Goal: Share content: Share content

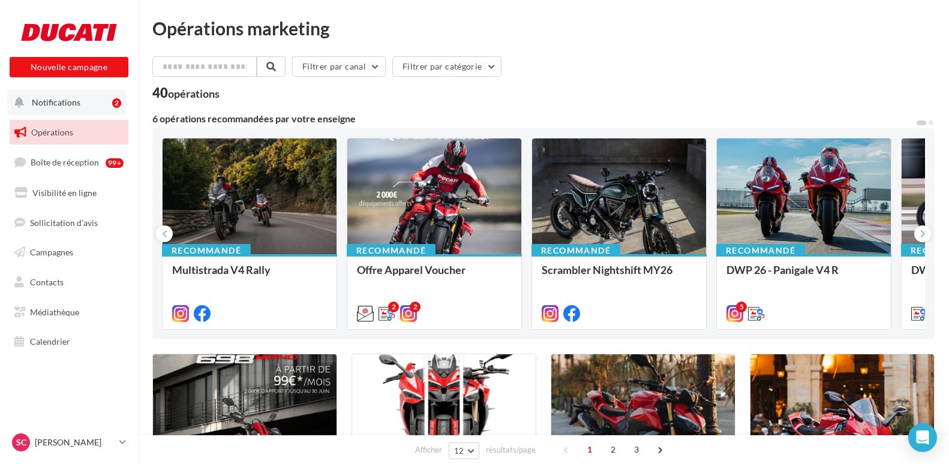
click at [70, 101] on span "Notifications" at bounding box center [56, 102] width 49 height 10
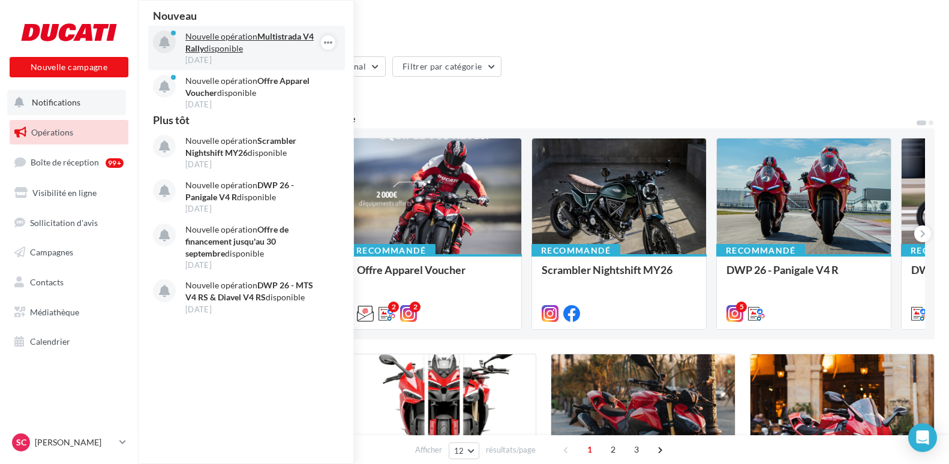
click at [199, 47] on strong "Multistrada V4 Rally" at bounding box center [249, 42] width 128 height 22
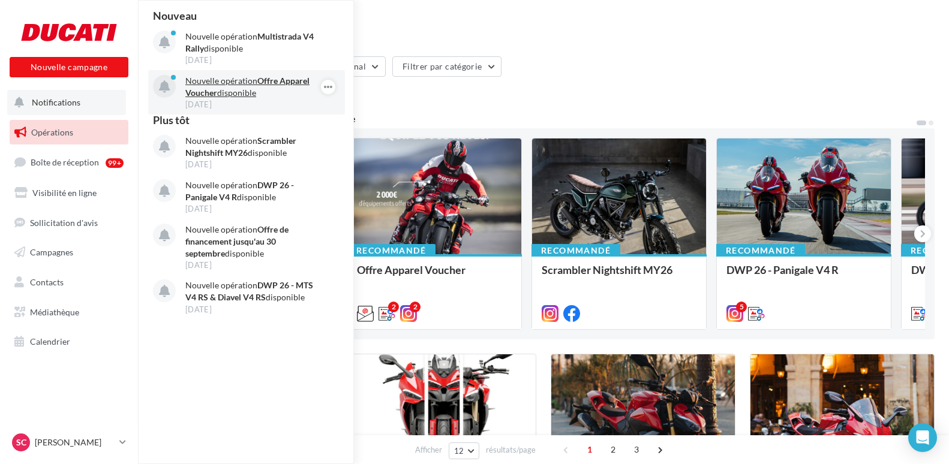
click at [228, 73] on div "Nouvelle opération Offre Apparel Voucher disponible 03 oct." at bounding box center [246, 92] width 197 height 44
click at [330, 89] on icon "button" at bounding box center [328, 87] width 10 height 14
click at [313, 111] on button "Archiver" at bounding box center [268, 111] width 136 height 28
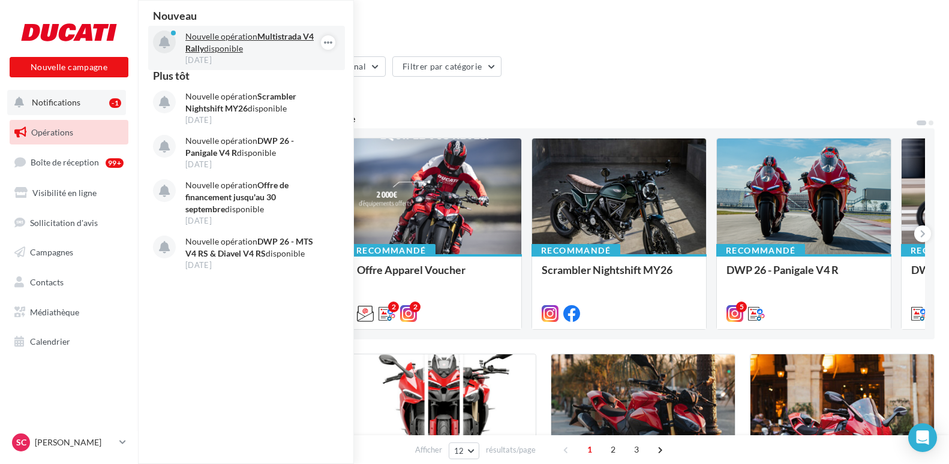
click at [306, 45] on p "Nouvelle opération Multistrada V4 Rally disponible" at bounding box center [254, 43] width 139 height 24
click at [326, 40] on icon "button" at bounding box center [328, 42] width 10 height 14
click at [308, 59] on button "Archiver" at bounding box center [268, 66] width 136 height 28
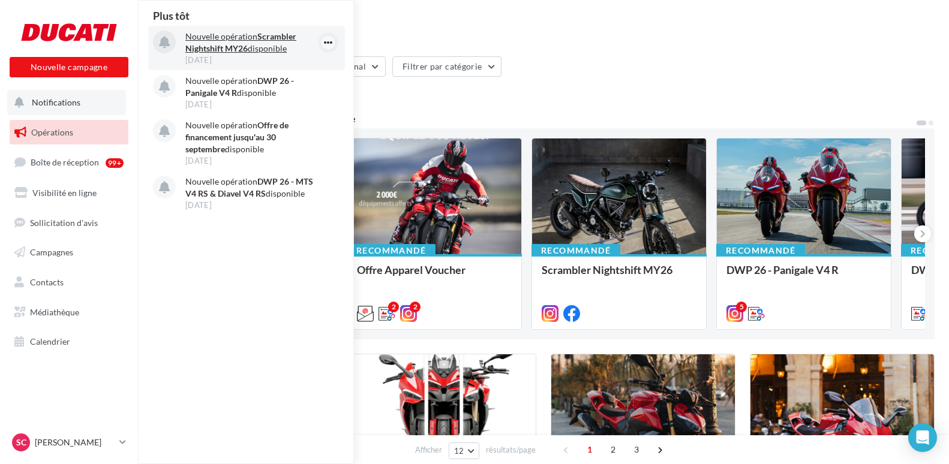
click at [326, 43] on icon "button" at bounding box center [328, 42] width 10 height 14
click at [306, 60] on button "Archiver" at bounding box center [268, 66] width 136 height 28
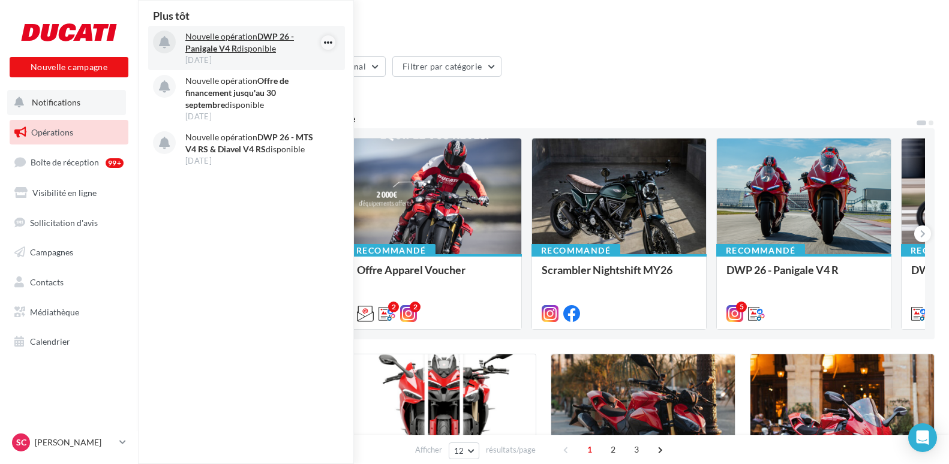
click at [323, 44] on icon "button" at bounding box center [328, 42] width 10 height 14
click at [302, 61] on button "Archiver" at bounding box center [268, 66] width 136 height 28
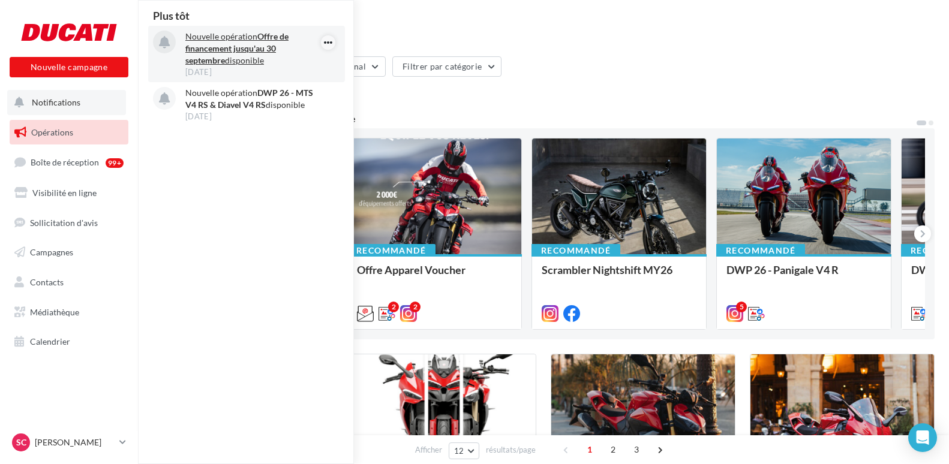
click at [324, 44] on icon "button" at bounding box center [328, 42] width 10 height 14
click at [303, 60] on button "Archiver" at bounding box center [268, 66] width 136 height 28
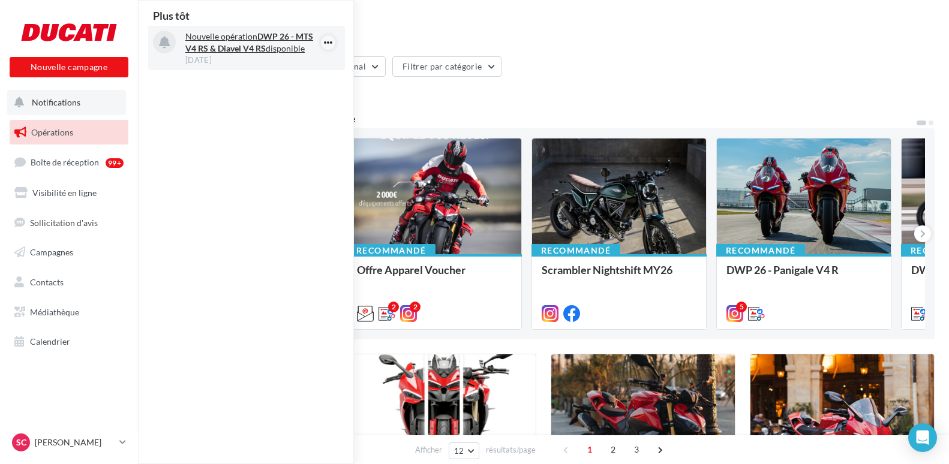
click at [328, 41] on icon "button" at bounding box center [328, 42] width 10 height 14
click at [310, 60] on button "Archiver" at bounding box center [268, 66] width 136 height 28
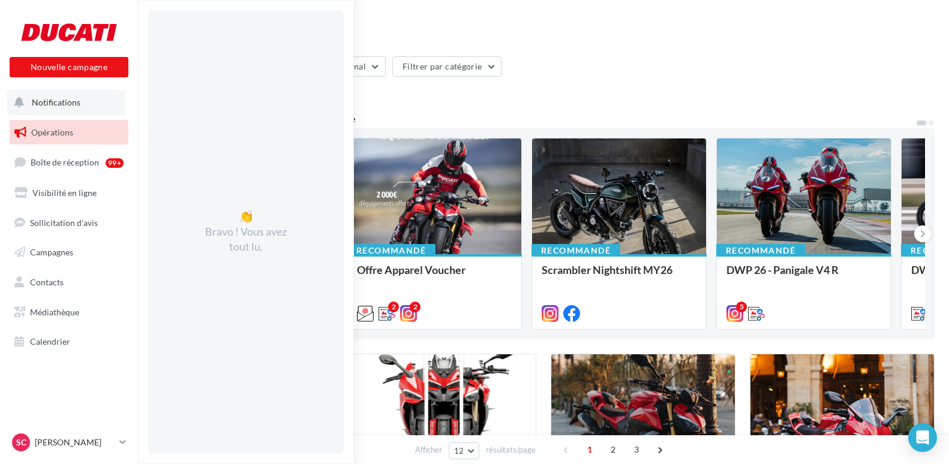
click at [57, 107] on span "Notifications" at bounding box center [56, 102] width 49 height 10
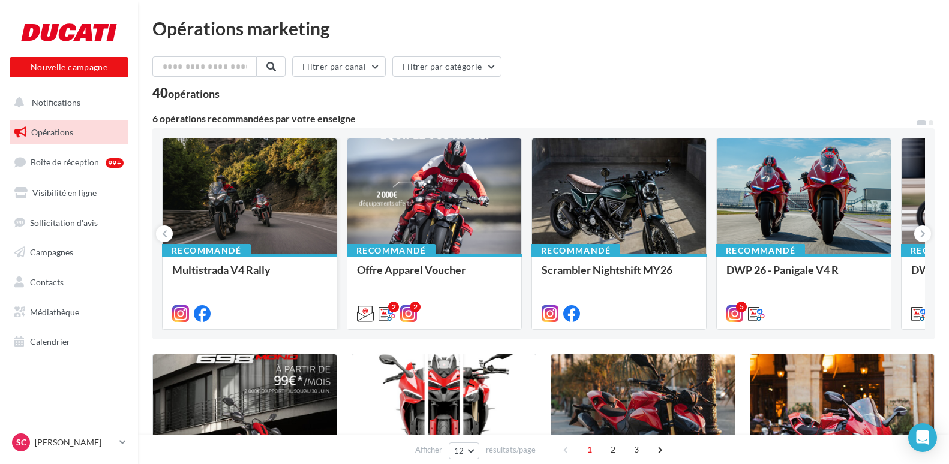
click at [225, 209] on div at bounding box center [250, 197] width 174 height 117
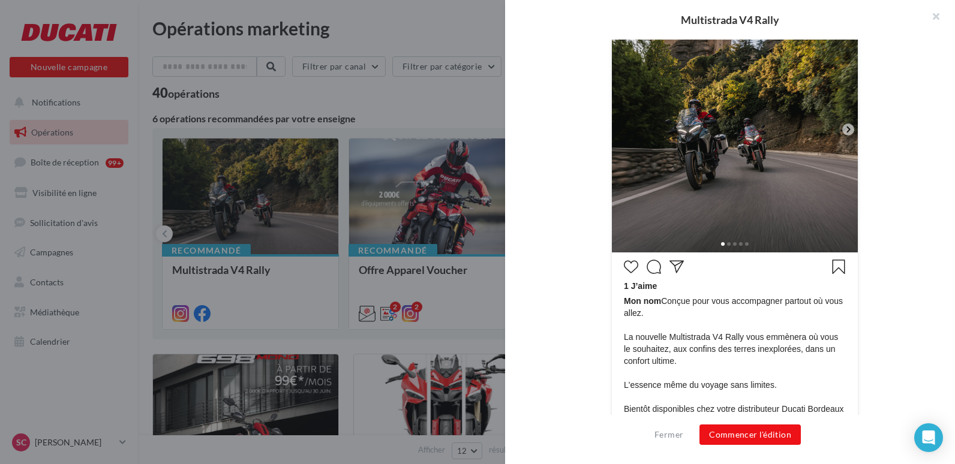
scroll to position [300, 0]
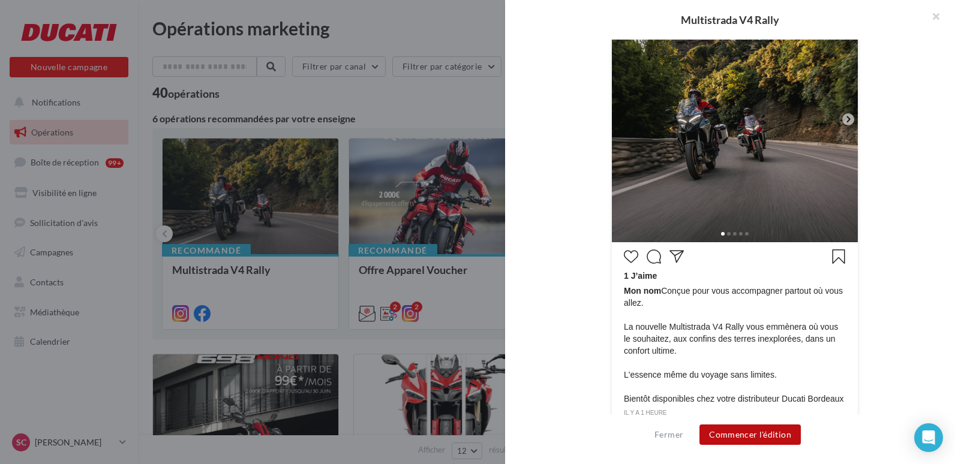
click at [756, 435] on button "Commencer l'édition" at bounding box center [749, 435] width 101 height 20
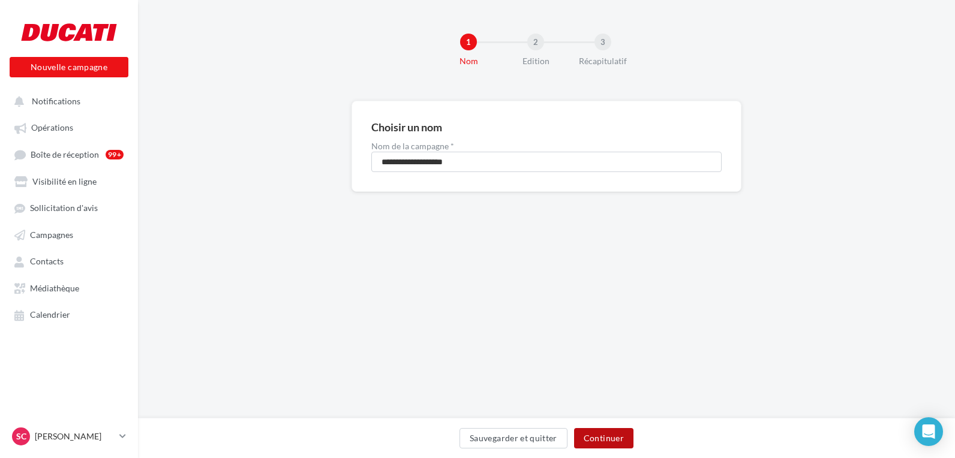
click at [615, 432] on button "Continuer" at bounding box center [603, 438] width 59 height 20
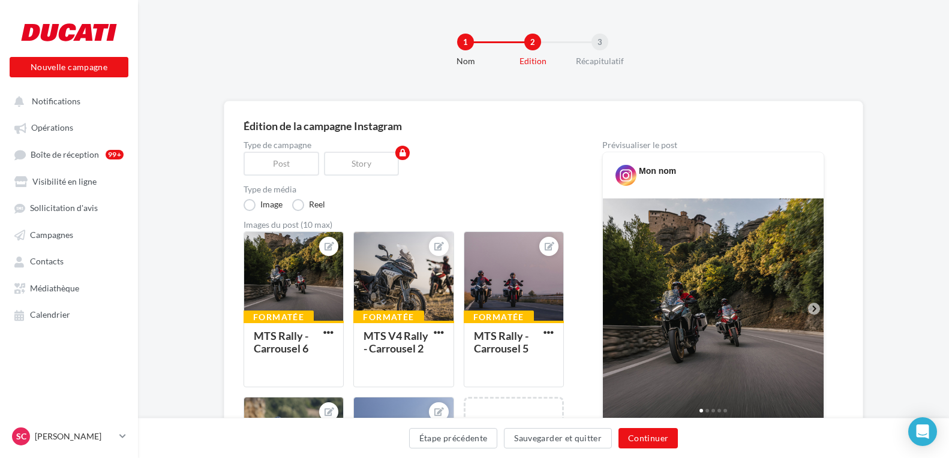
scroll to position [300, 0]
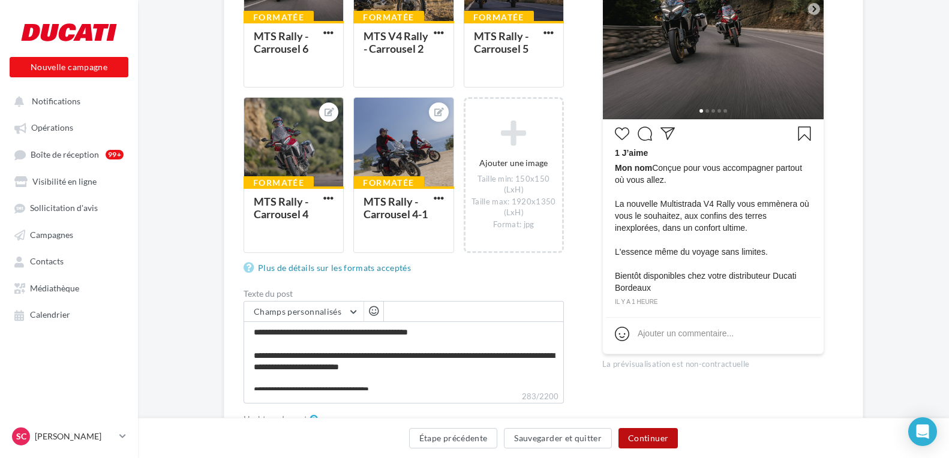
click at [654, 441] on button "Continuer" at bounding box center [647, 438] width 59 height 20
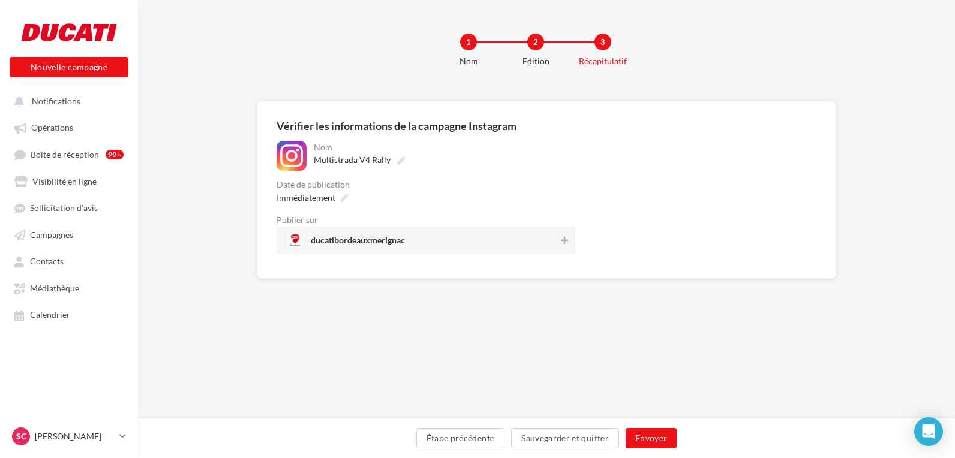
click at [497, 114] on div "**********" at bounding box center [546, 190] width 579 height 178
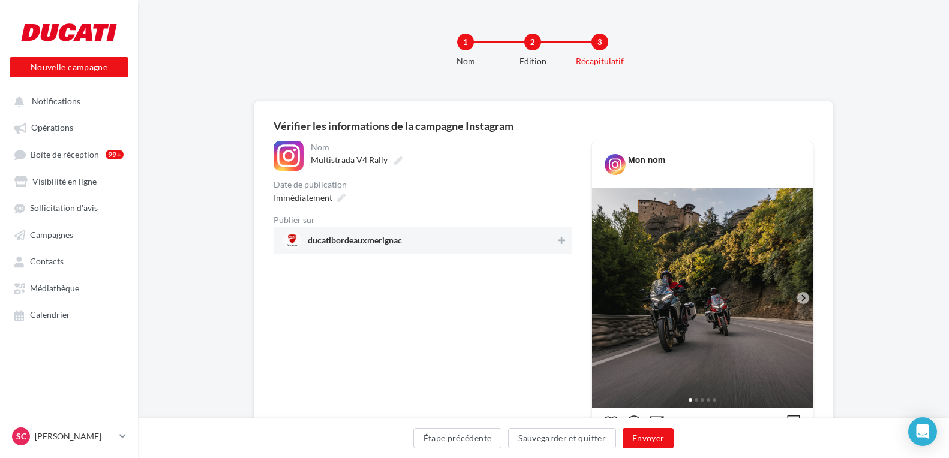
click at [496, 236] on span "ducatibordeauxmerignac" at bounding box center [419, 240] width 272 height 18
click at [646, 436] on button "Envoyer" at bounding box center [647, 438] width 51 height 20
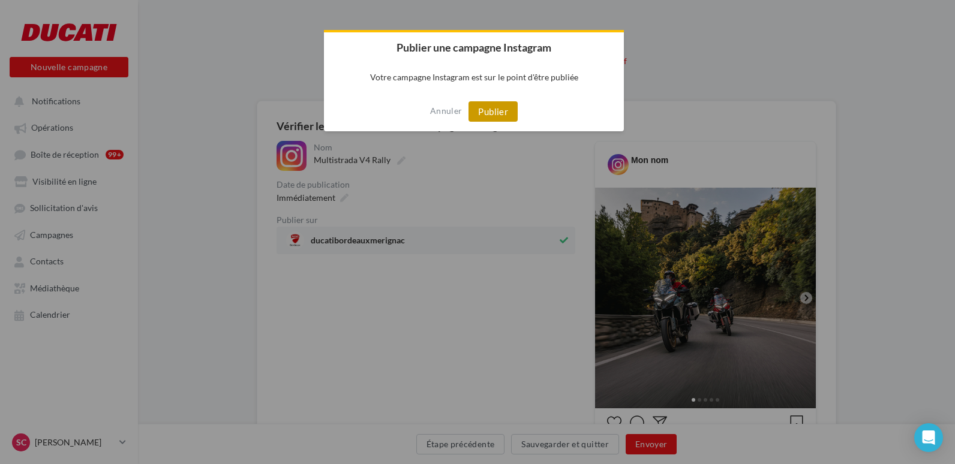
click at [480, 114] on button "Publier" at bounding box center [492, 111] width 49 height 20
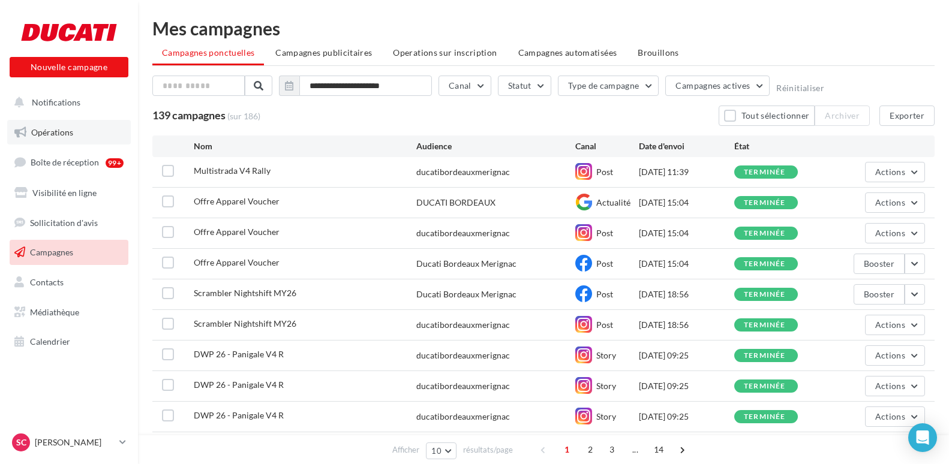
click at [52, 130] on span "Opérations" at bounding box center [52, 132] width 42 height 10
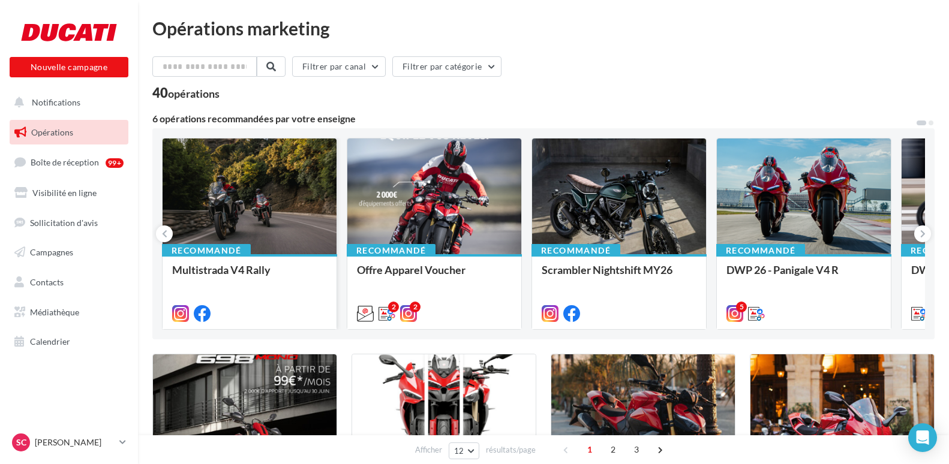
click at [218, 210] on div at bounding box center [250, 197] width 174 height 117
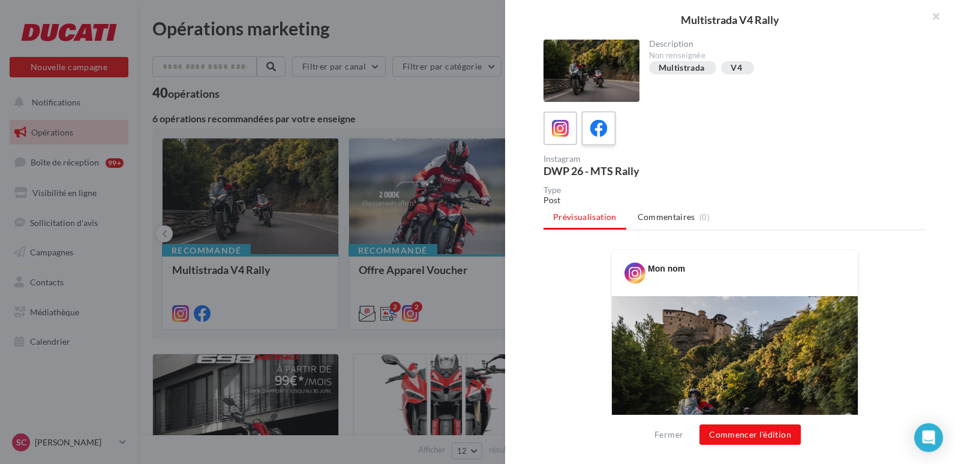
click at [600, 130] on icon at bounding box center [598, 128] width 17 height 17
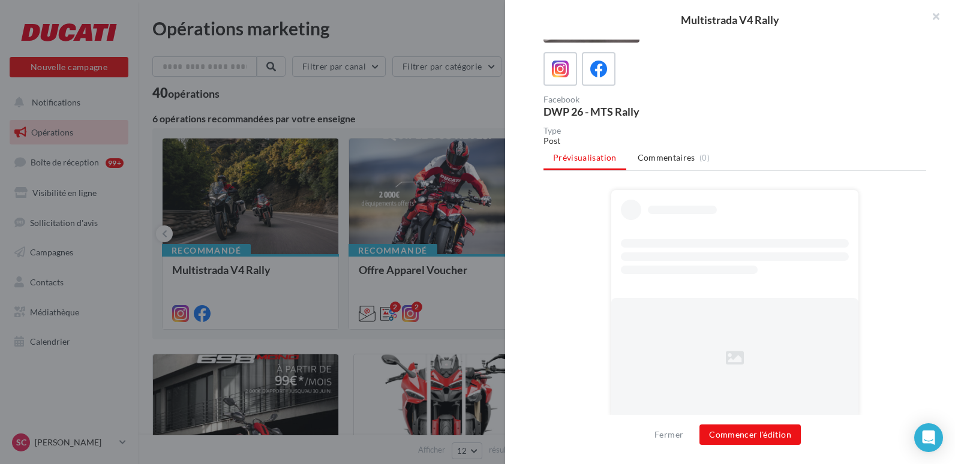
scroll to position [61, 0]
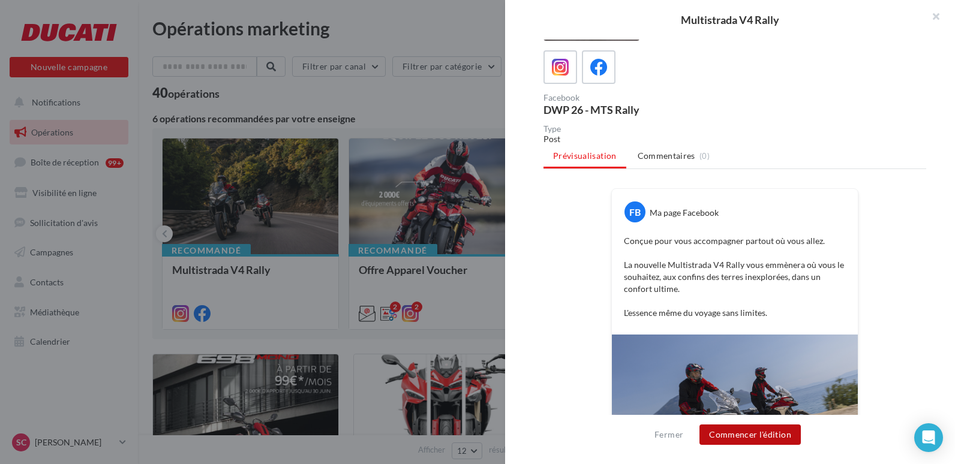
click at [741, 436] on button "Commencer l'édition" at bounding box center [749, 435] width 101 height 20
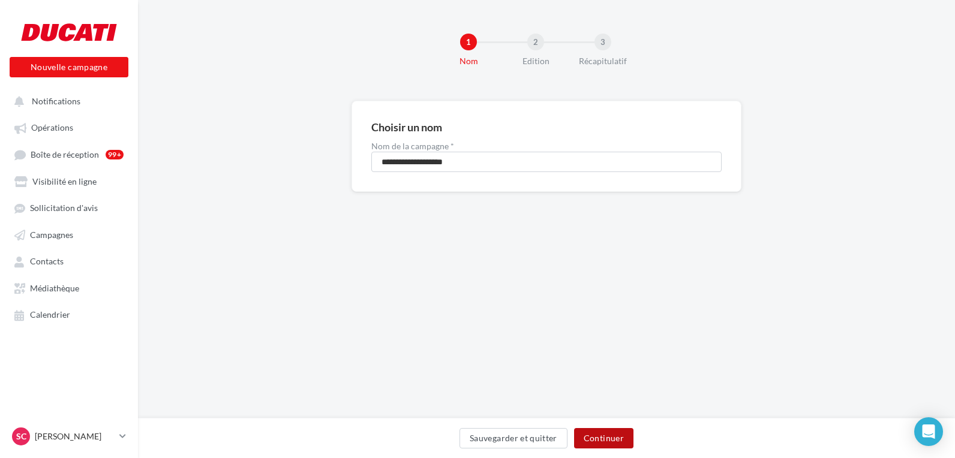
click at [604, 438] on button "Continuer" at bounding box center [603, 438] width 59 height 20
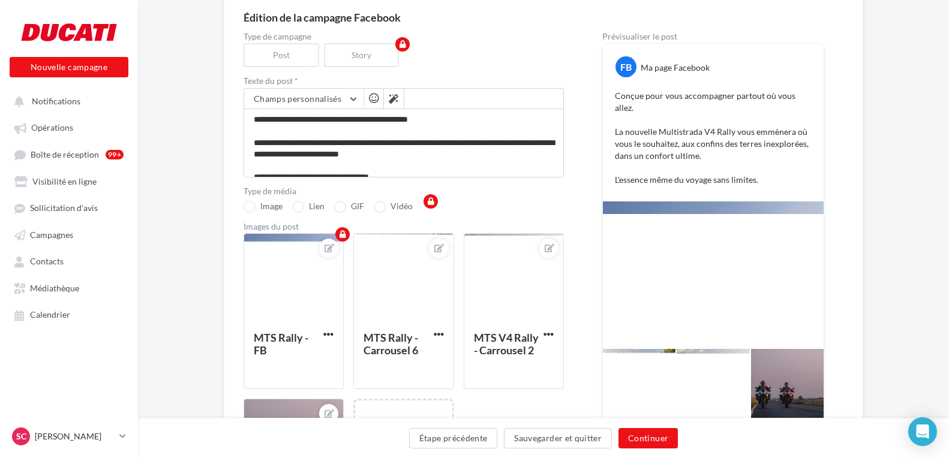
scroll to position [303, 0]
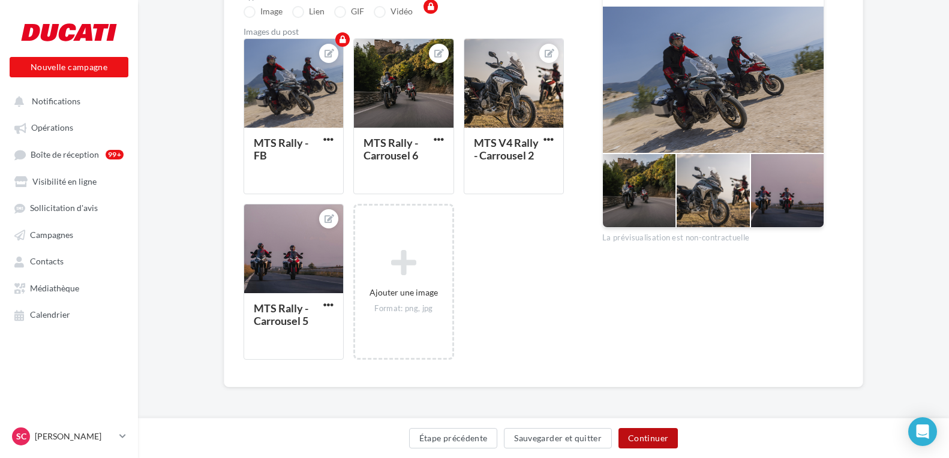
click at [660, 439] on button "Continuer" at bounding box center [647, 438] width 59 height 20
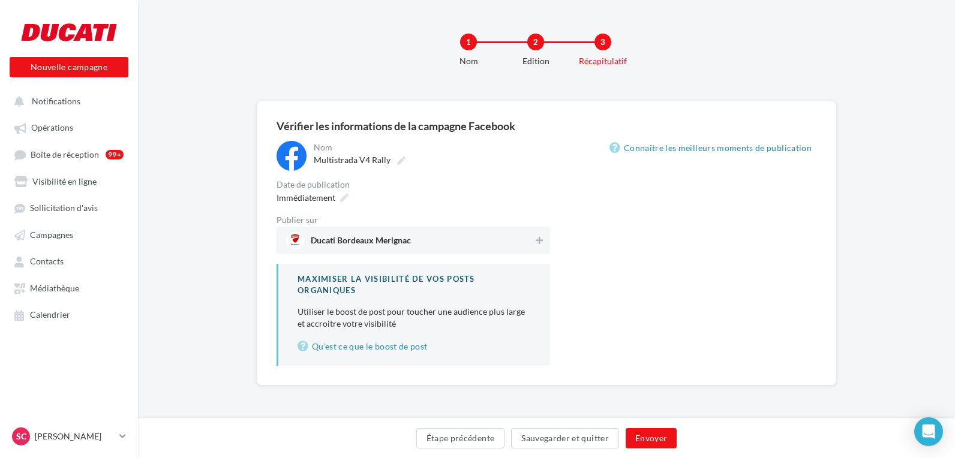
click at [477, 210] on div "**********" at bounding box center [412, 253] width 273 height 225
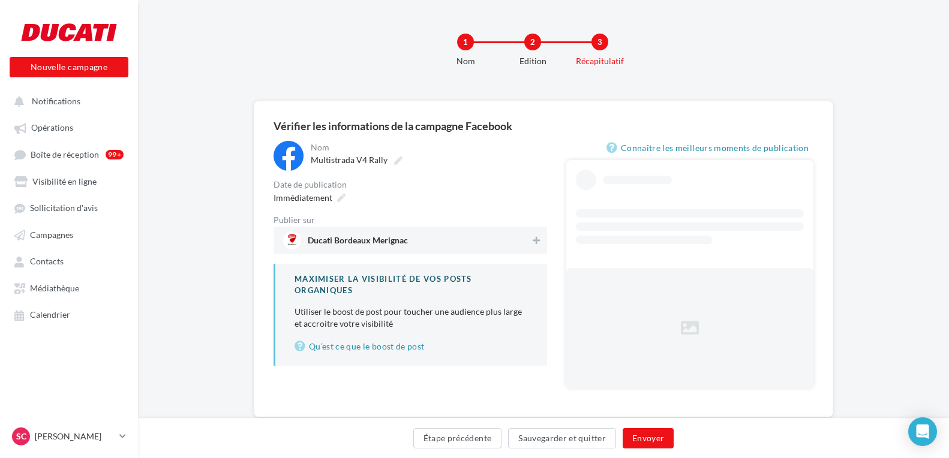
click at [472, 234] on span "Ducati Bordeaux Merignac" at bounding box center [406, 240] width 247 height 18
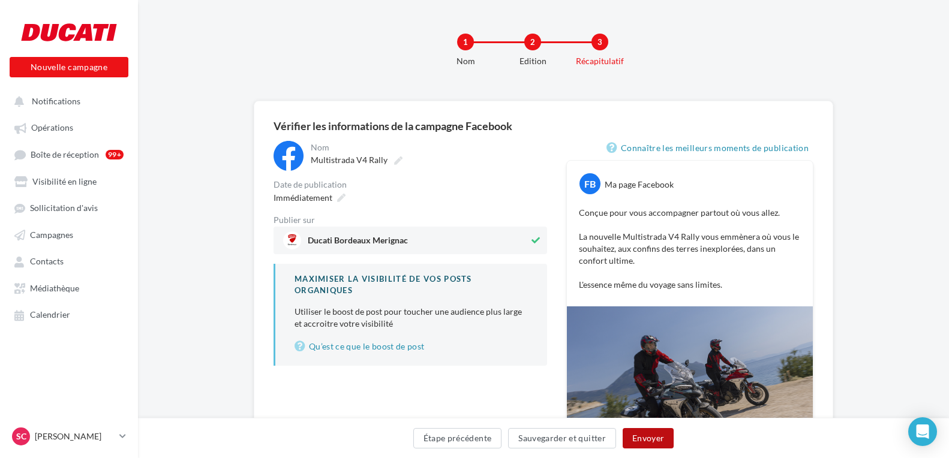
click at [655, 438] on button "Envoyer" at bounding box center [647, 438] width 51 height 20
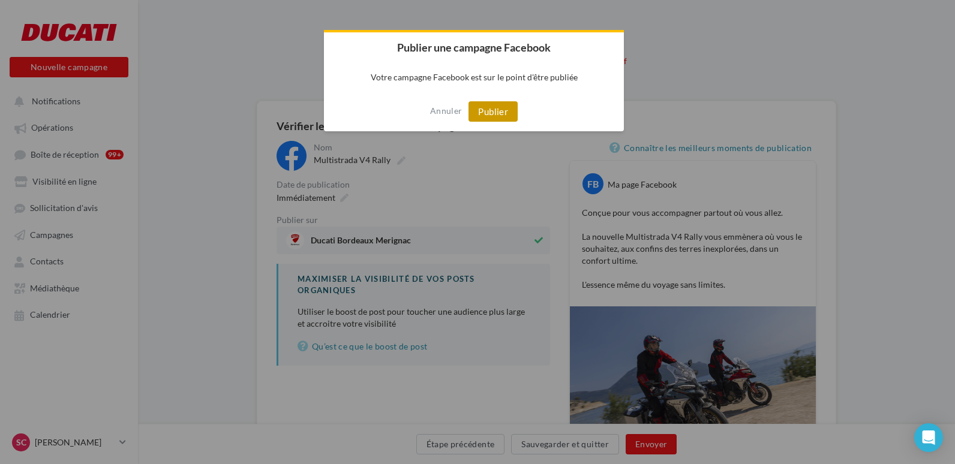
click at [486, 110] on button "Publier" at bounding box center [492, 111] width 49 height 20
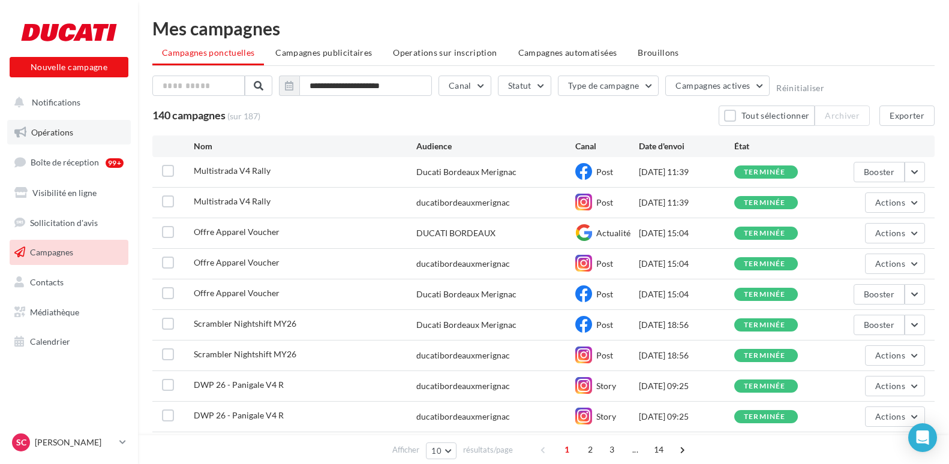
click at [68, 137] on link "Opérations" at bounding box center [69, 132] width 124 height 25
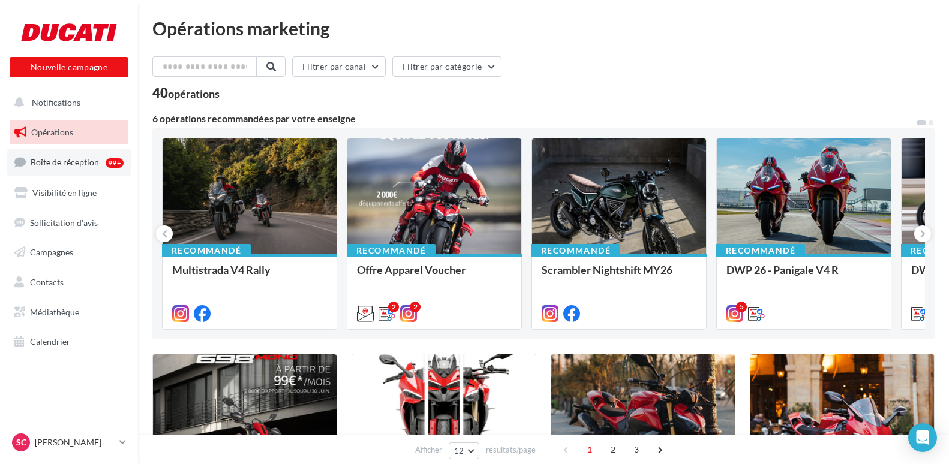
click at [62, 162] on span "Boîte de réception" at bounding box center [65, 162] width 68 height 10
